Goal: Task Accomplishment & Management: Manage account settings

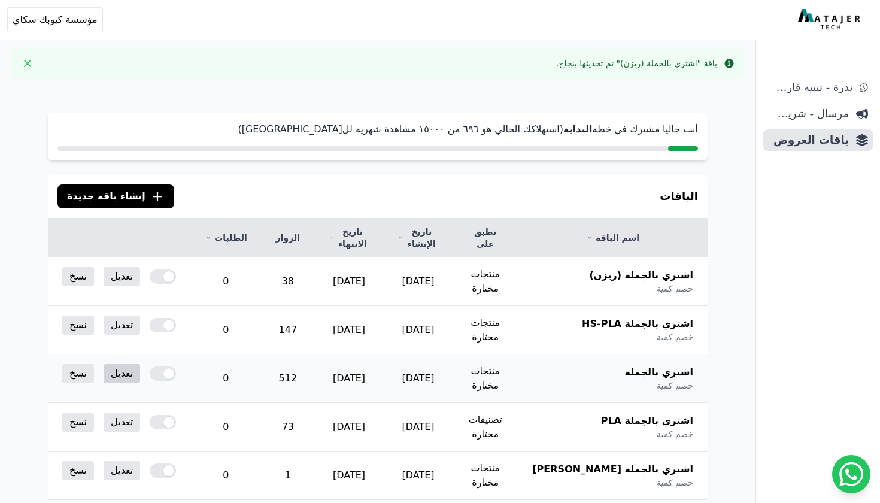
click at [126, 364] on link "تعديل" at bounding box center [122, 373] width 37 height 19
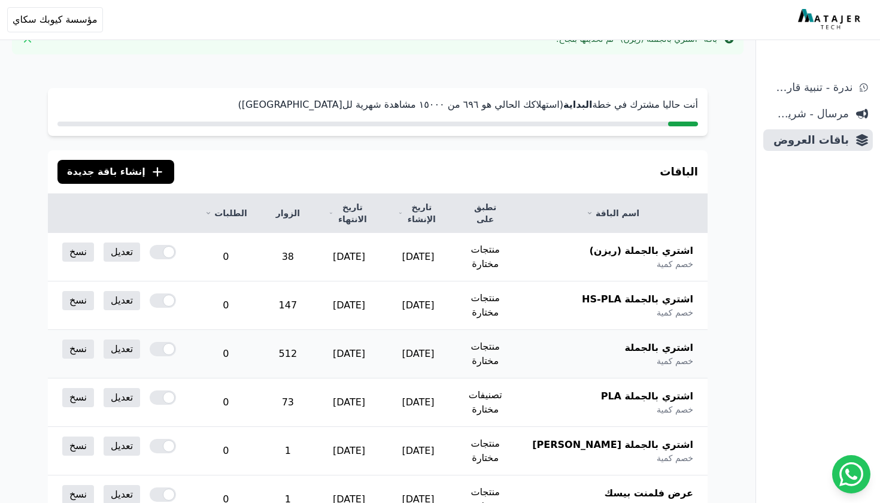
scroll to position [32, 0]
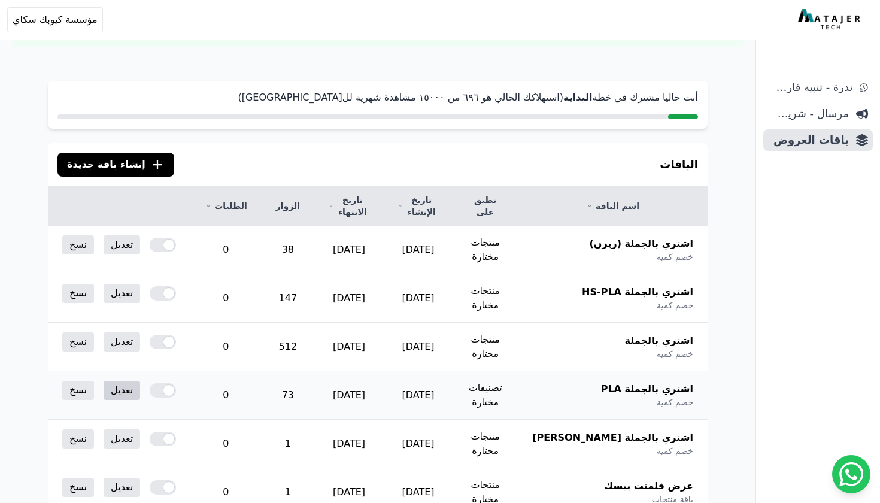
click at [123, 381] on link "تعديل" at bounding box center [122, 390] width 37 height 19
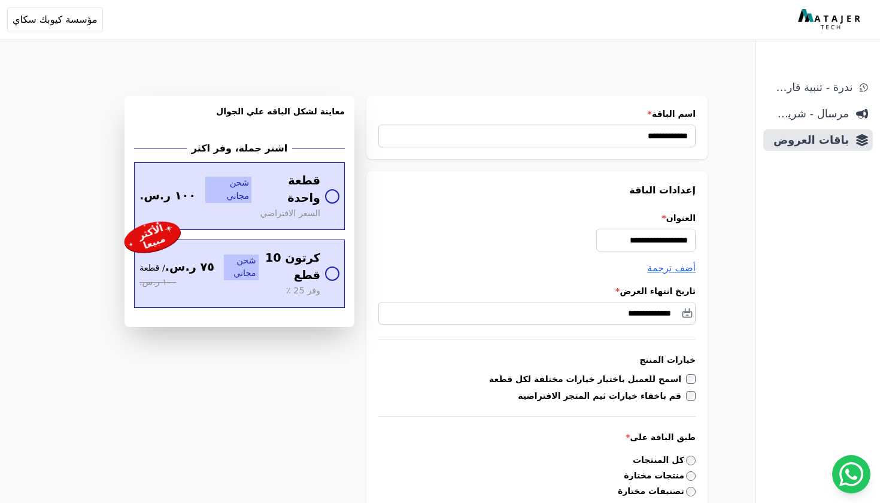
scroll to position [-2, 0]
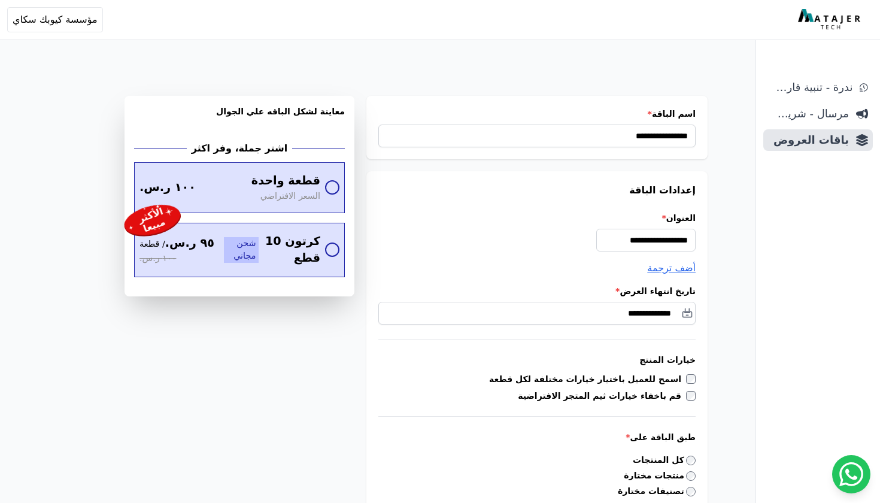
select select "**********"
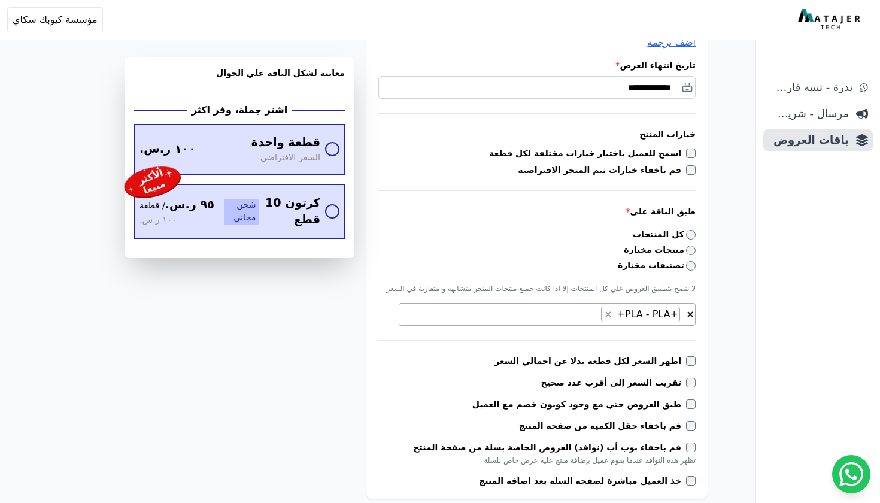
scroll to position [228, 0]
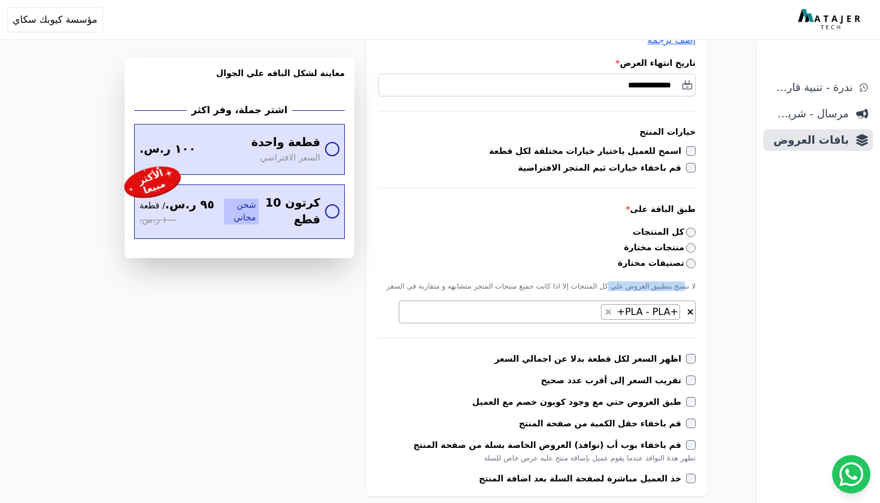
drag, startPoint x: 684, startPoint y: 288, endPoint x: 615, endPoint y: 287, distance: 68.2
click at [615, 287] on p "لا ننصح بتطبيق العروض علي كل المنتجات إلا اذا كانت جميع منتجات المتجر متشابهه و…" at bounding box center [536, 286] width 317 height 10
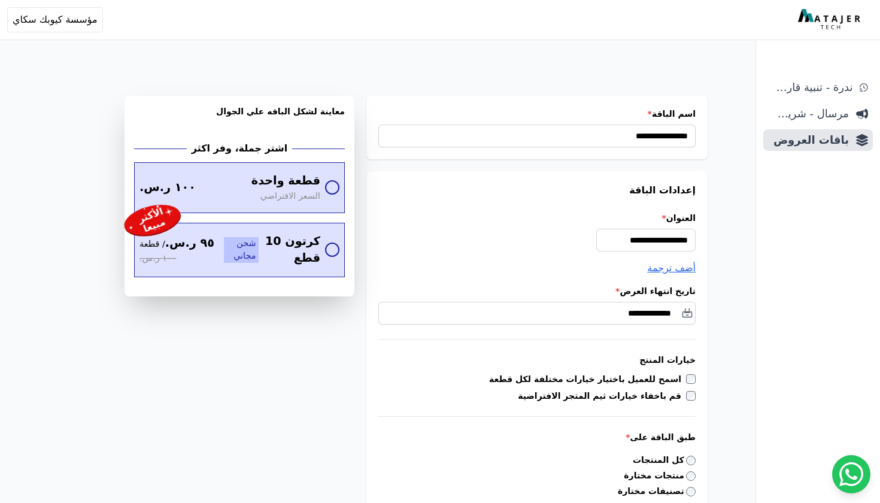
scroll to position [0, 0]
click at [798, 90] on span "ندرة - تنبية قارب علي النفاذ" at bounding box center [810, 87] width 84 height 17
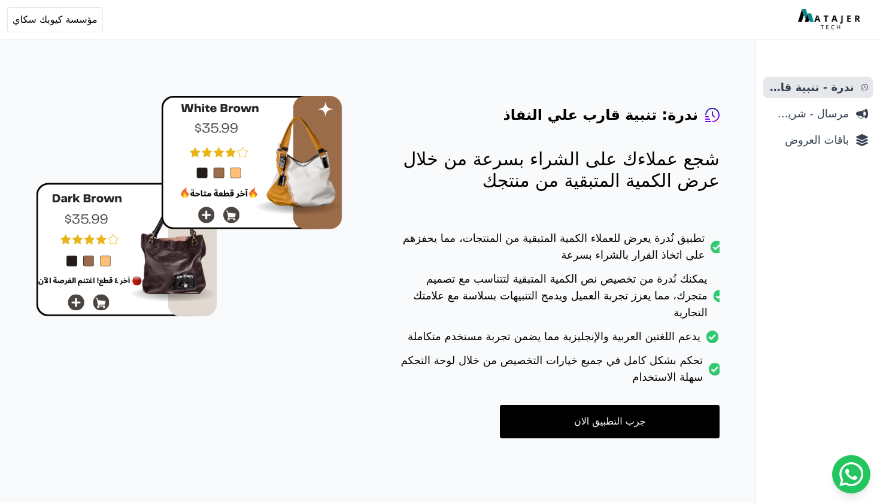
scroll to position [48, 0]
click at [832, 118] on span "مرسال - شريط دعاية" at bounding box center [808, 113] width 81 height 17
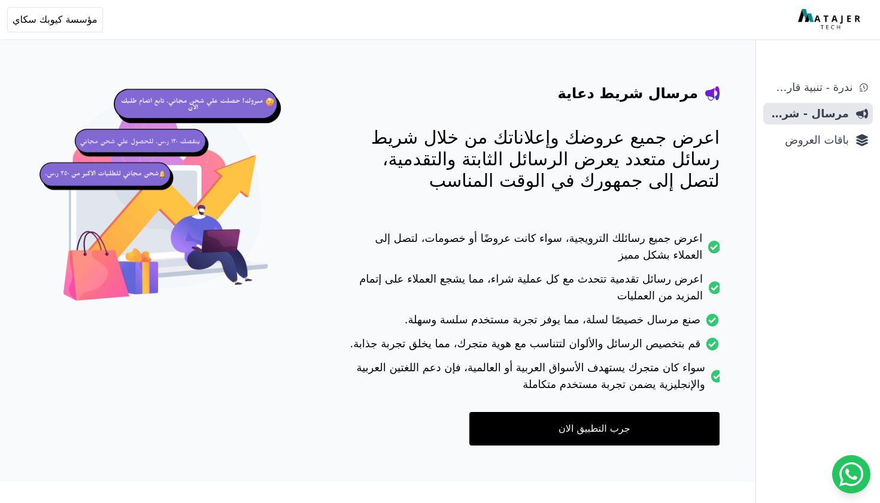
scroll to position [69, 0]
drag, startPoint x: 648, startPoint y: 238, endPoint x: 588, endPoint y: 244, distance: 60.2
click at [588, 244] on li "اعرض جميع رسائلك الترويجية، سواء كانت عروضًا أو خصومات، لتصل إلى العملاء بشكل م…" at bounding box center [532, 250] width 376 height 41
drag, startPoint x: 637, startPoint y: 320, endPoint x: 539, endPoint y: 322, distance: 98.2
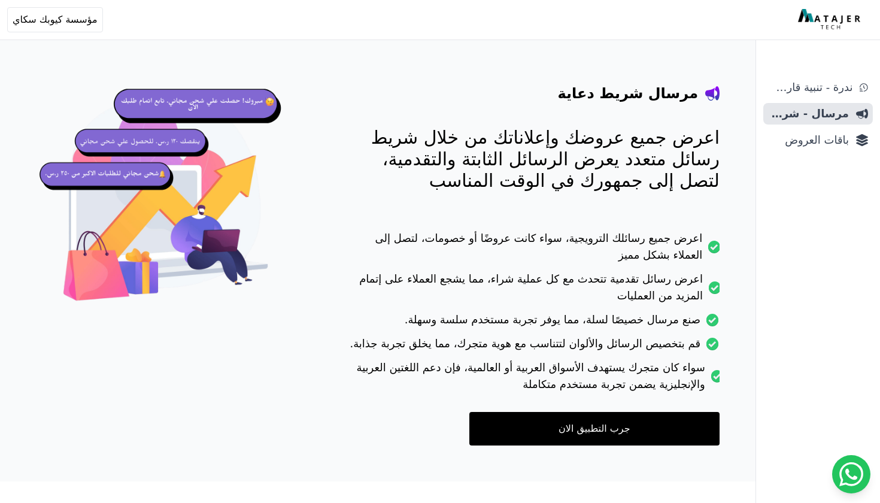
click at [539, 323] on li "صنع مرسال خصيصًا لسلة، مما يوفر تجربة مستخدم سلسة وسهلة." at bounding box center [532, 323] width 376 height 24
drag, startPoint x: 596, startPoint y: 343, endPoint x: 526, endPoint y: 344, distance: 70.6
click at [526, 344] on li "قم بتخصيص الرسائل والألوان لتتناسب مع هوية متجرك، مما يخلق تجربة جذابة." at bounding box center [532, 347] width 376 height 24
drag, startPoint x: 617, startPoint y: 280, endPoint x: 508, endPoint y: 281, distance: 109.5
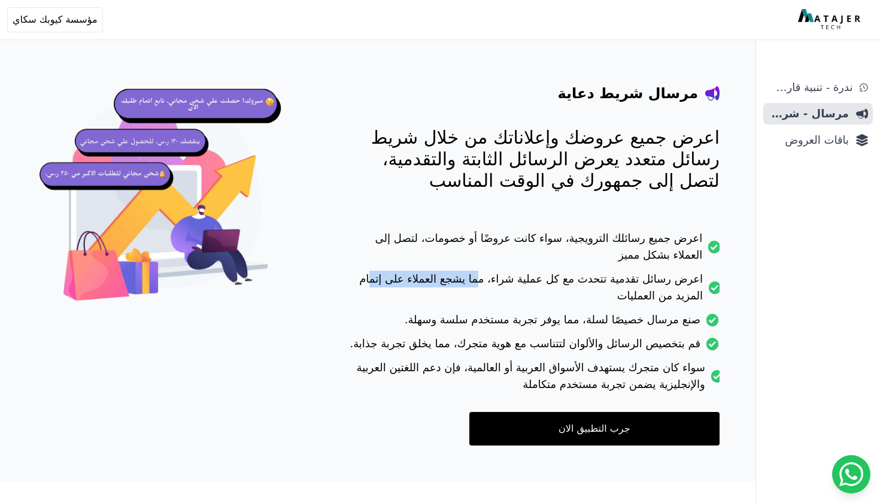
click at [507, 281] on li "اعرض رسائل تقدمية تتحدث مع كل عملية شراء، مما يشجع العملاء على إتمام المزيد من …" at bounding box center [532, 291] width 376 height 41
click at [508, 281] on li "اعرض رسائل تقدمية تتحدث مع كل عملية شراء، مما يشجع العملاء على إتمام المزيد من …" at bounding box center [532, 291] width 376 height 41
